Goal: Information Seeking & Learning: Learn about a topic

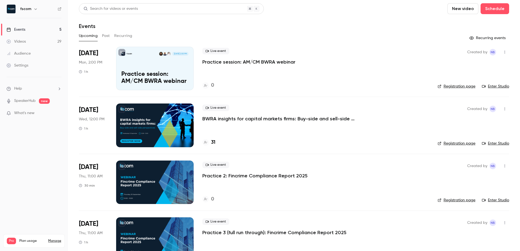
click at [109, 35] on button "Past" at bounding box center [106, 36] width 8 height 9
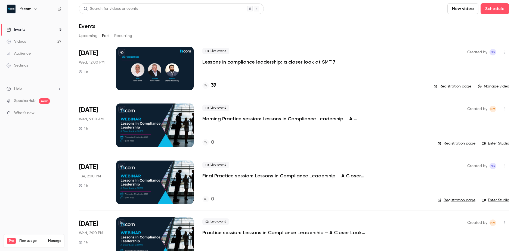
click at [215, 61] on p "Lessons in compliance leadership: a closer look at SMF17" at bounding box center [268, 62] width 133 height 7
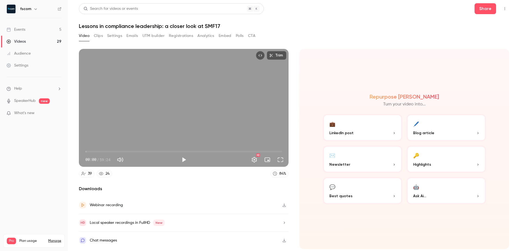
click at [109, 37] on button "Settings" at bounding box center [114, 36] width 15 height 9
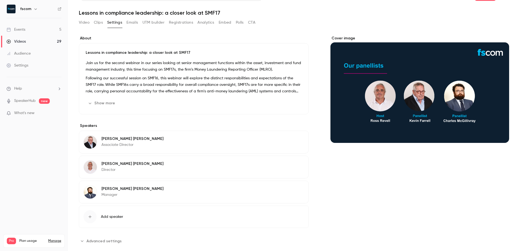
scroll to position [21, 0]
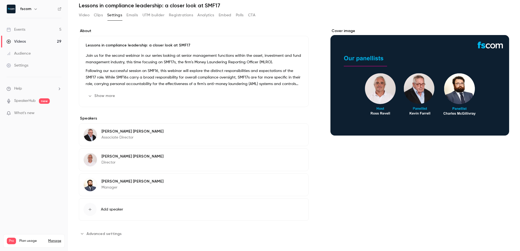
click at [94, 93] on button "Show more" at bounding box center [102, 96] width 33 height 9
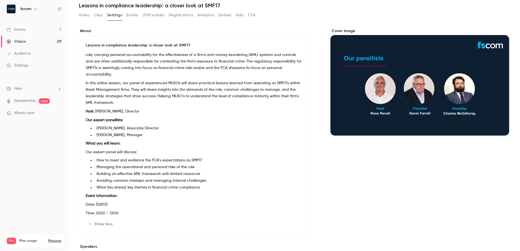
scroll to position [27, 0]
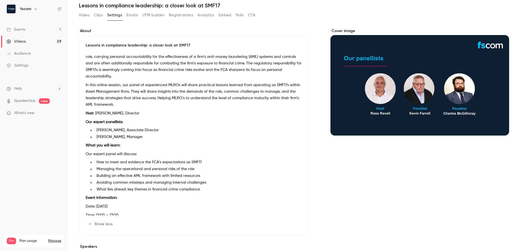
click at [125, 87] on p "In this online session, our panel of experienced MLROs will share practical les…" at bounding box center [194, 95] width 216 height 26
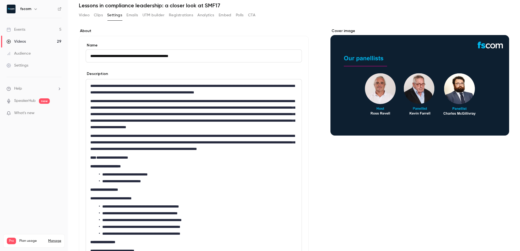
scroll to position [20, 0]
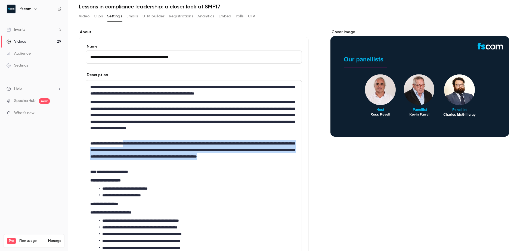
drag, startPoint x: 128, startPoint y: 142, endPoint x: 150, endPoint y: 163, distance: 30.2
click at [150, 163] on p "**********" at bounding box center [192, 153] width 205 height 26
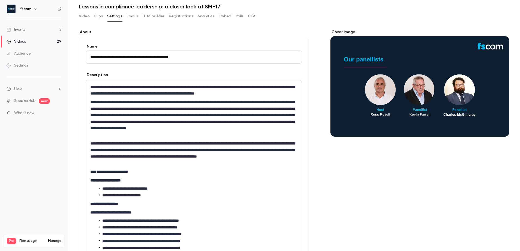
drag, startPoint x: 137, startPoint y: 156, endPoint x: 169, endPoint y: 180, distance: 39.8
click at [169, 180] on p "**********" at bounding box center [193, 180] width 207 height 7
